Goal: Task Accomplishment & Management: Use online tool/utility

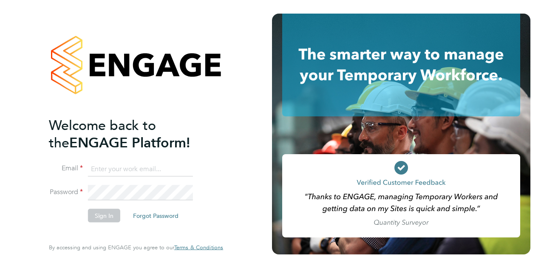
type input "mick.greenwood@wates.co.uk"
click at [103, 218] on button "Sign In" at bounding box center [104, 216] width 32 height 14
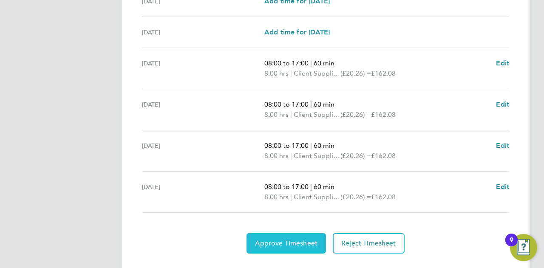
scroll to position [334, 0]
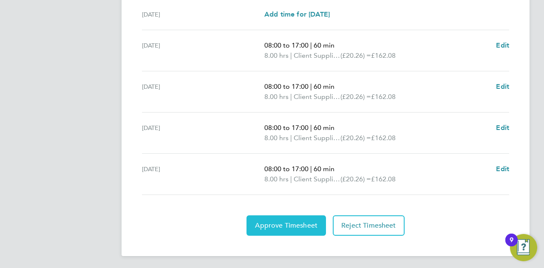
click at [291, 222] on span "Approve Timesheet" at bounding box center [286, 226] width 63 height 9
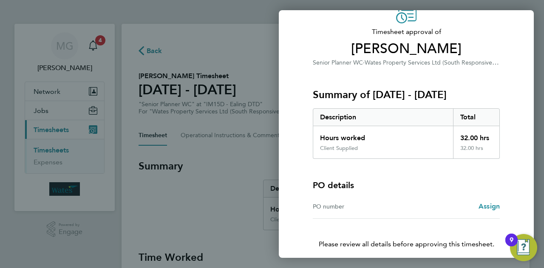
scroll to position [80, 0]
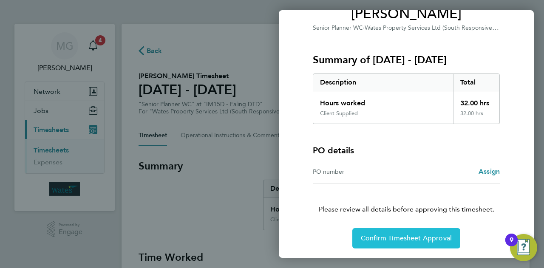
click at [396, 239] on span "Confirm Timesheet Approval" at bounding box center [406, 238] width 91 height 9
